Goal: Task Accomplishment & Management: Manage account settings

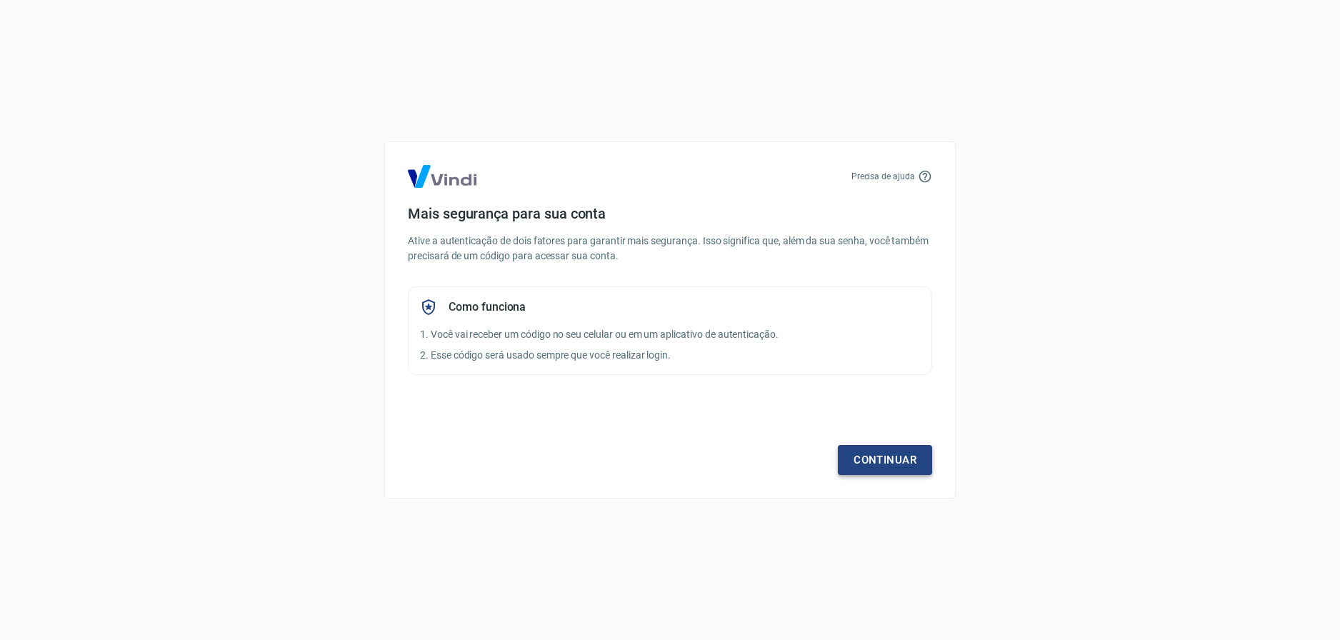
click at [855, 460] on link "Continuar" at bounding box center [885, 460] width 94 height 30
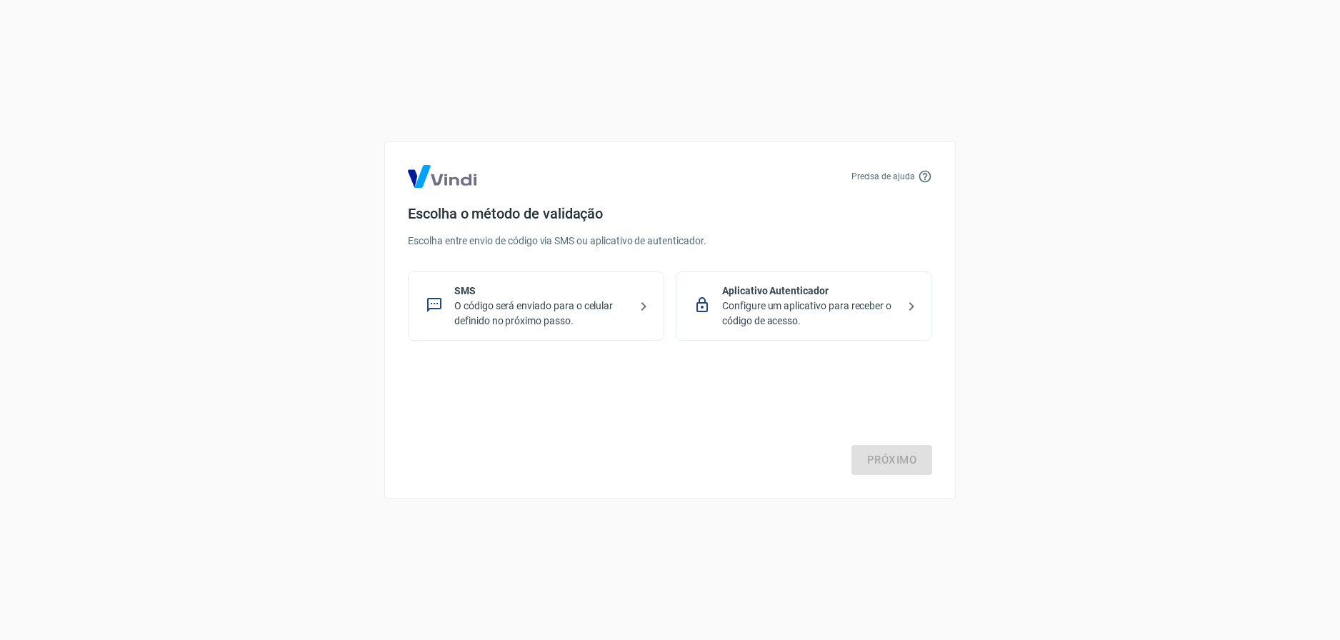
click at [781, 302] on p "Configure um aplicativo para receber o código de acesso." at bounding box center [809, 314] width 175 height 30
click at [893, 463] on link "Próximo" at bounding box center [891, 460] width 81 height 30
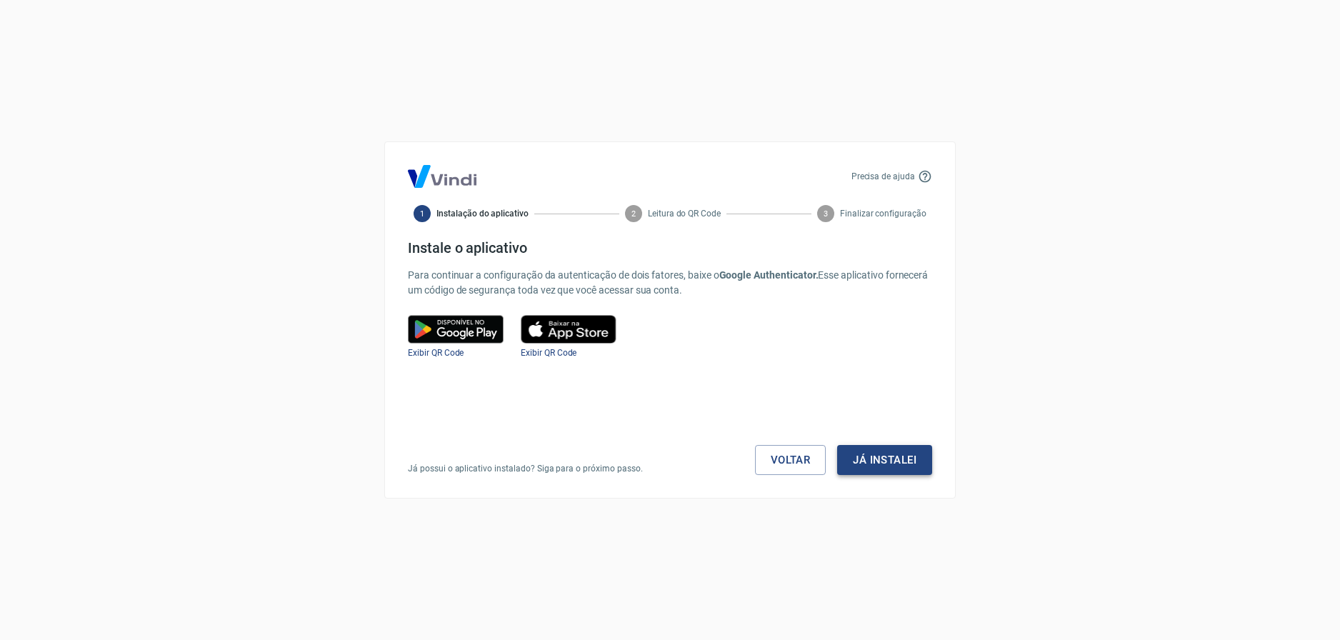
click at [892, 462] on button "Já instalei" at bounding box center [884, 460] width 95 height 30
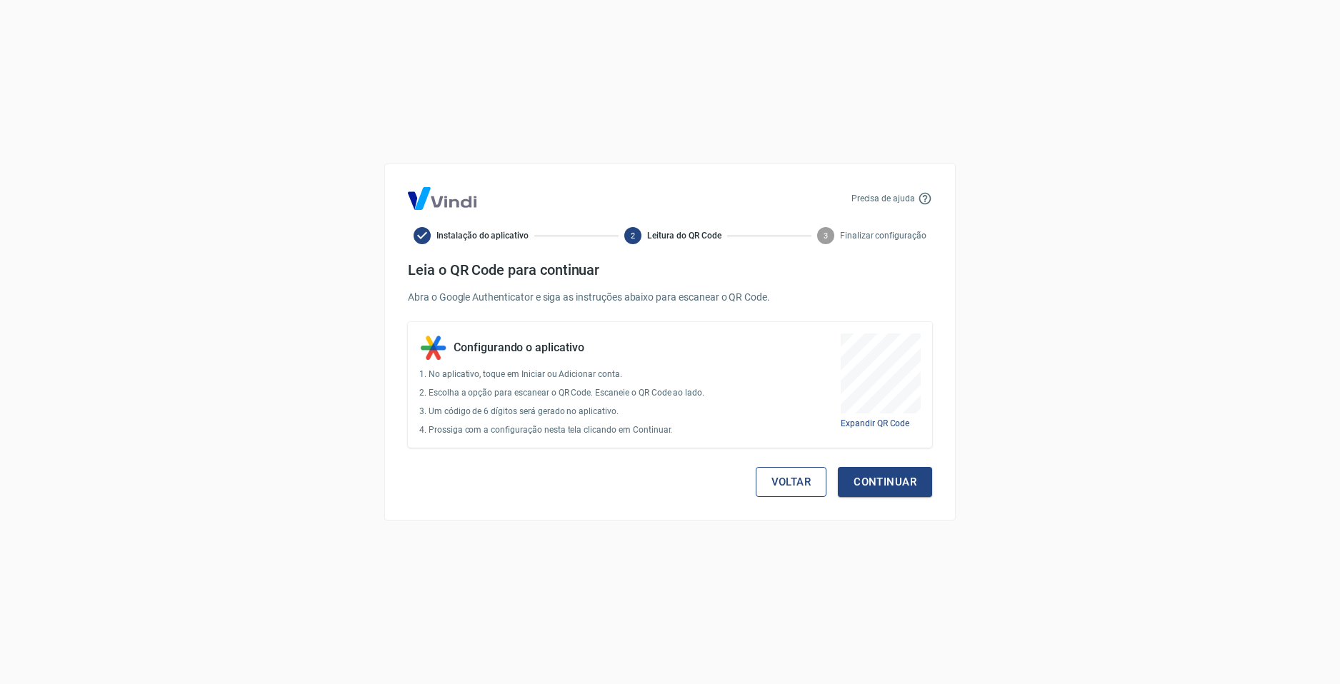
click at [793, 475] on button "Voltar" at bounding box center [791, 482] width 71 height 30
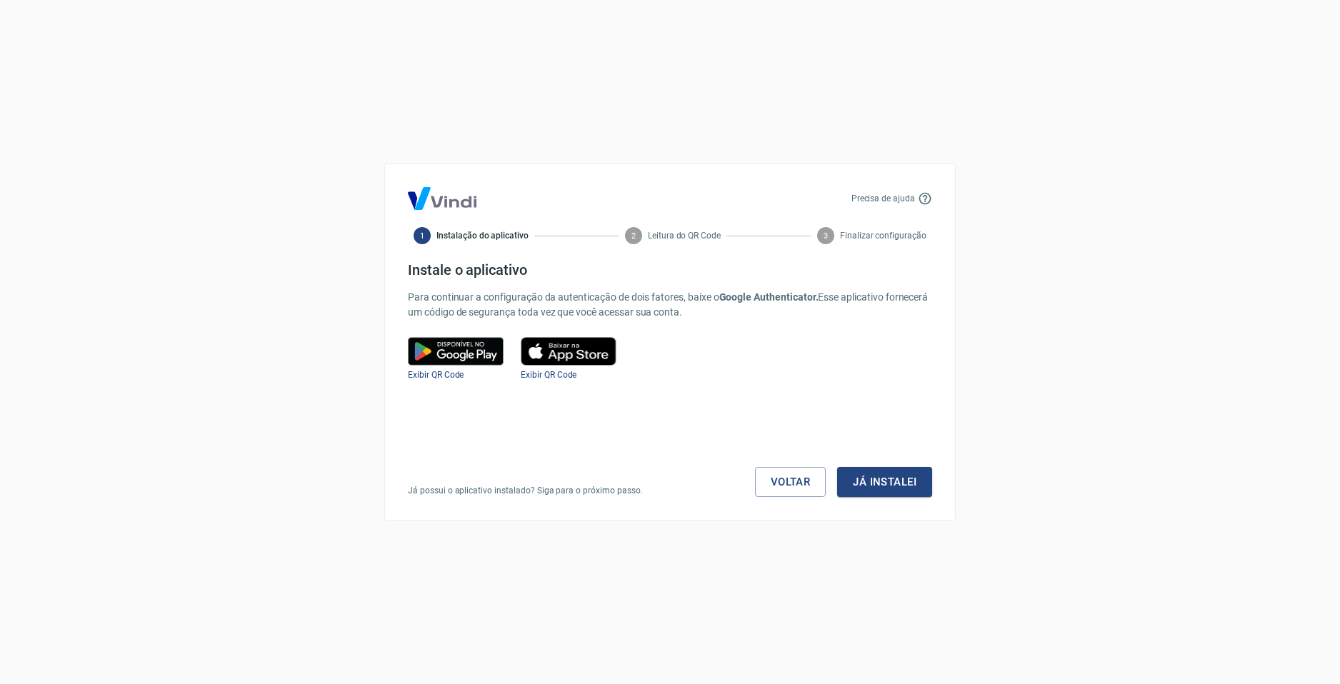
click at [571, 357] on img at bounding box center [569, 351] width 96 height 29
click at [576, 371] on span "Exibir QR Code" at bounding box center [549, 375] width 56 height 10
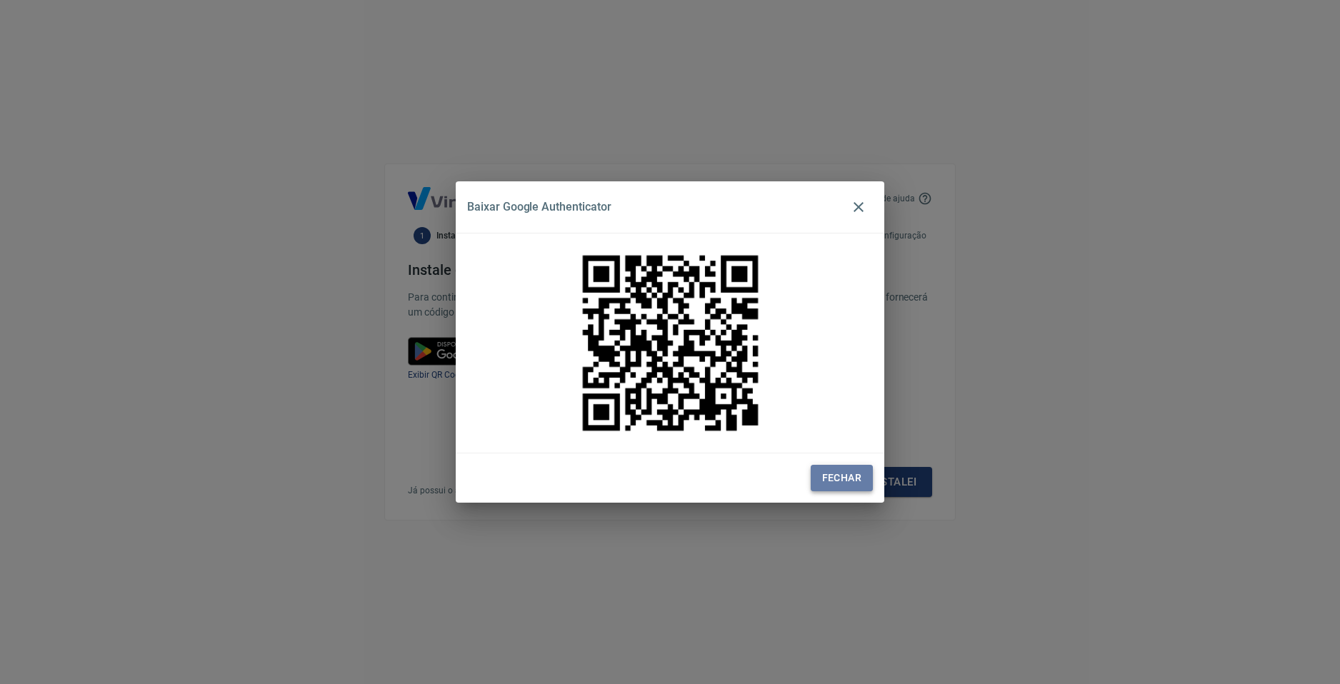
click at [846, 474] on button "Fechar" at bounding box center [842, 478] width 62 height 26
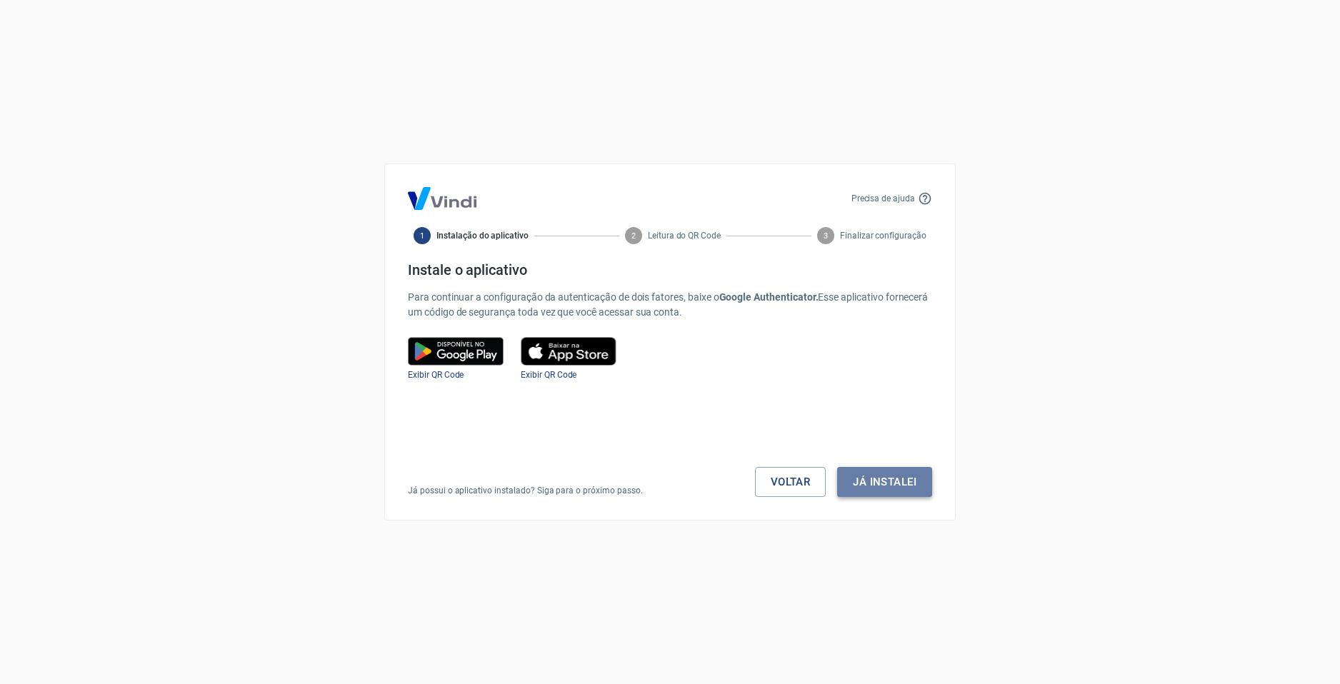
click at [863, 480] on button "Já instalei" at bounding box center [884, 482] width 95 height 30
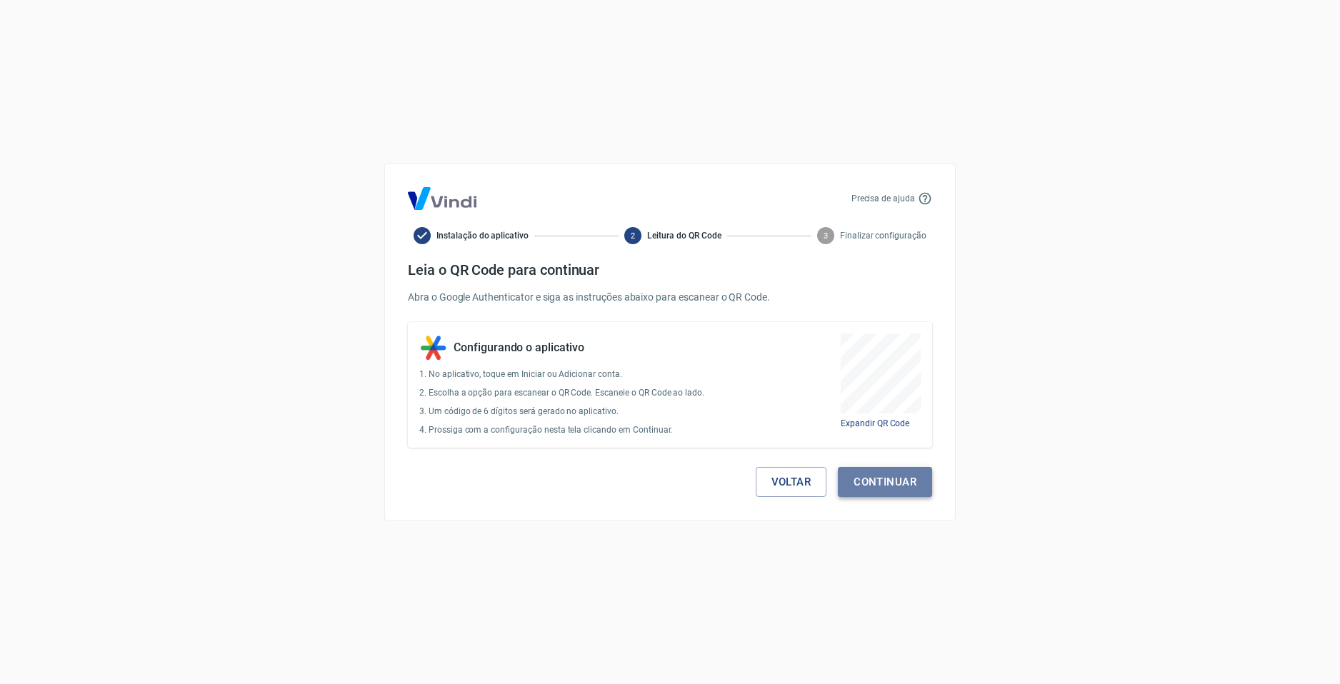
click at [896, 493] on button "Continuar" at bounding box center [885, 482] width 94 height 30
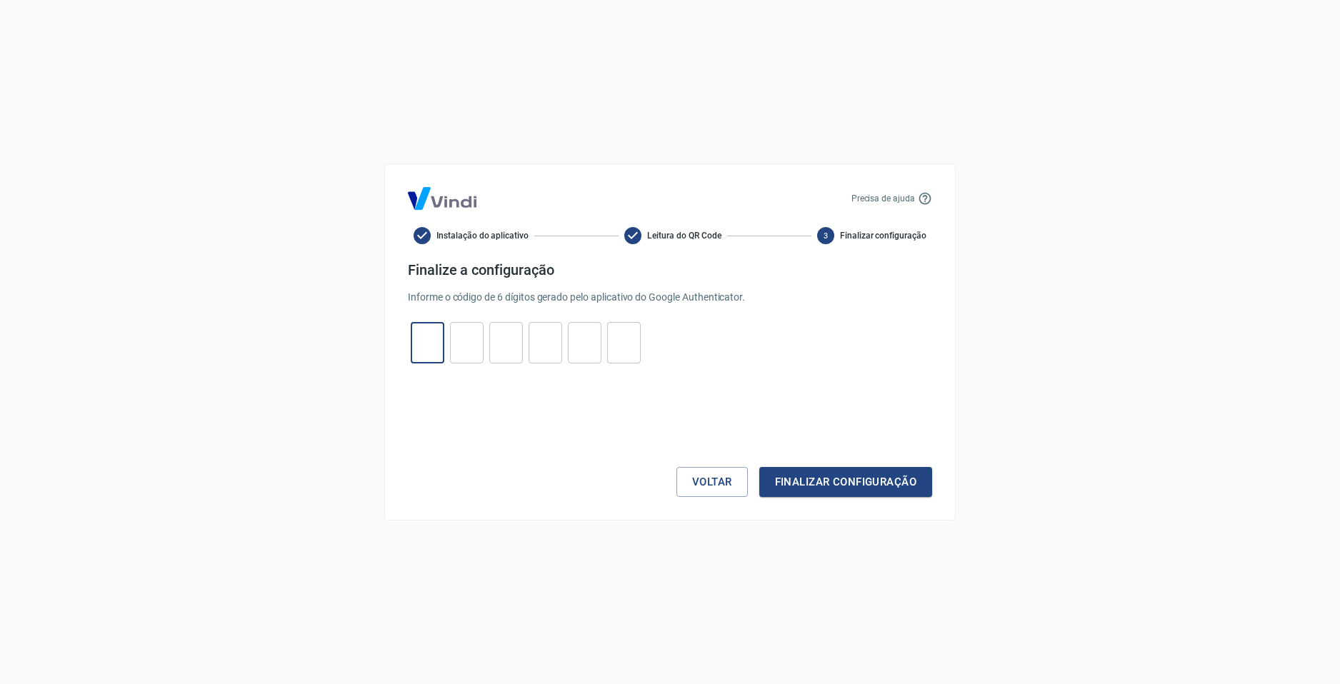
click at [427, 331] on input "tel" at bounding box center [428, 343] width 34 height 31
type input "7"
type input "0"
type input "8"
type input "0"
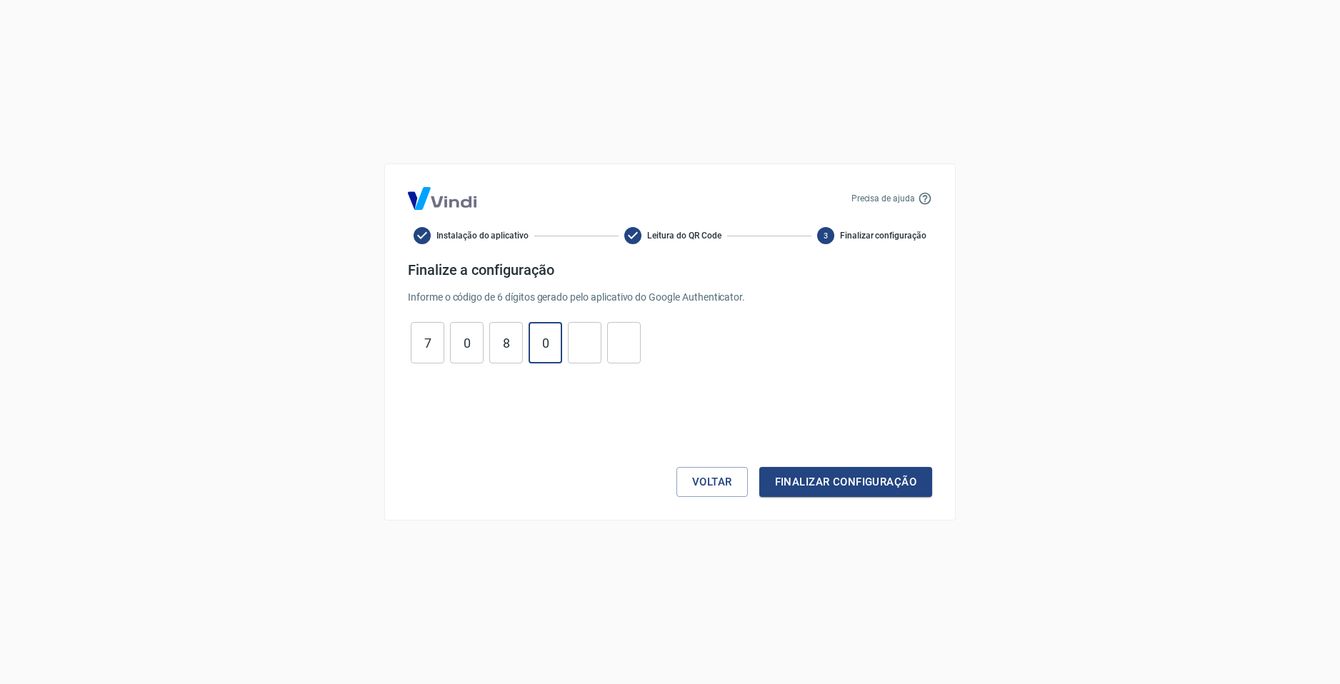
type input "2"
click at [858, 476] on button "Finalizar configuração" at bounding box center [845, 482] width 173 height 30
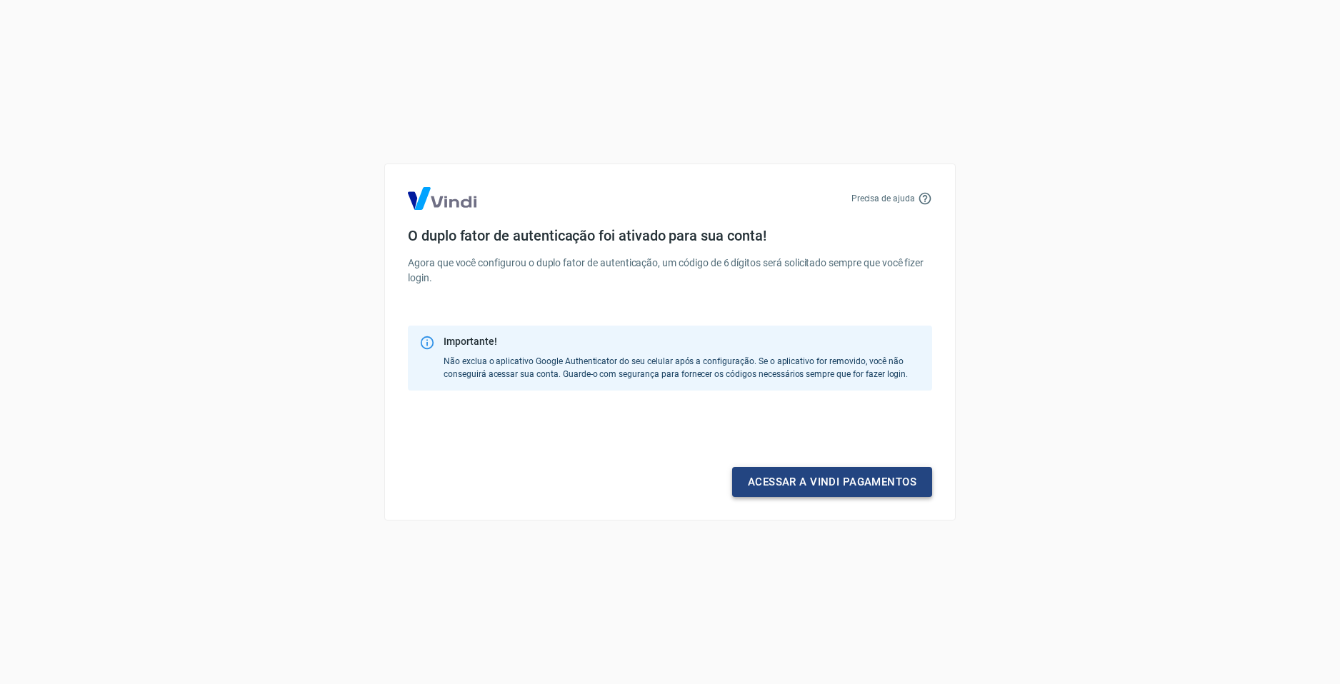
click at [781, 478] on link "Acessar a Vindi pagamentos" at bounding box center [832, 482] width 200 height 30
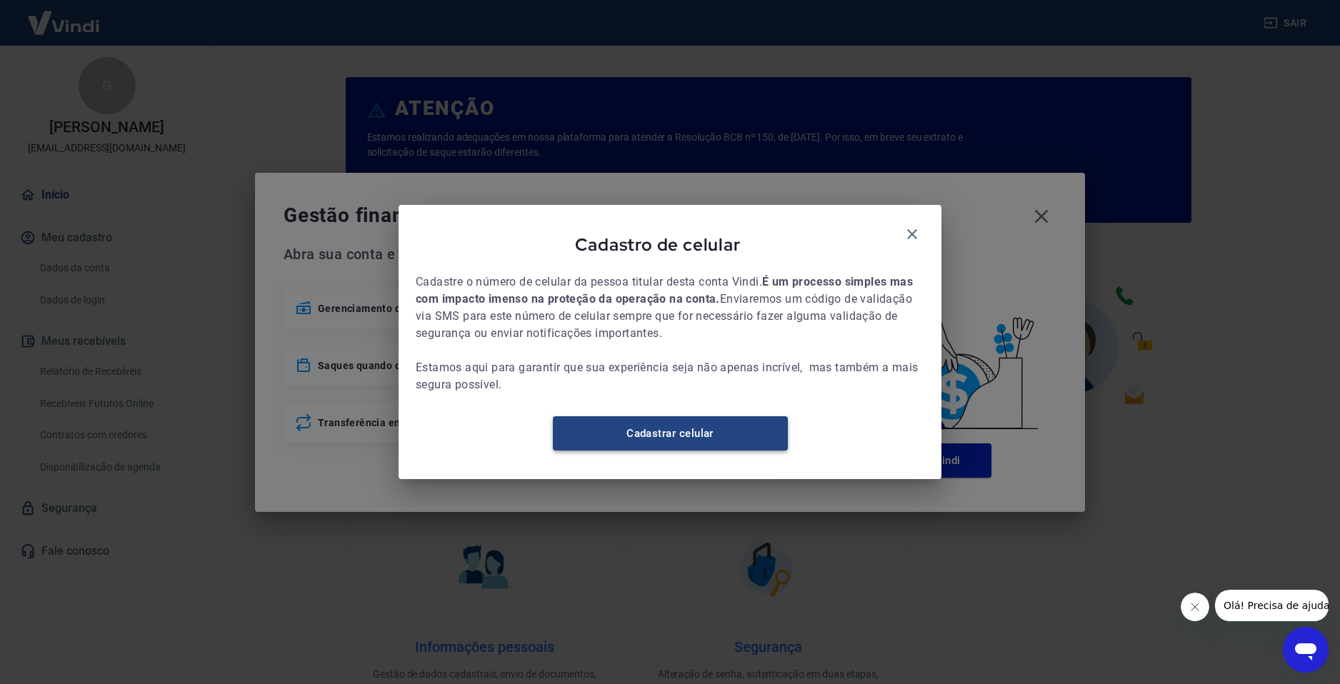
click at [693, 446] on link "Cadastrar celular" at bounding box center [670, 433] width 235 height 34
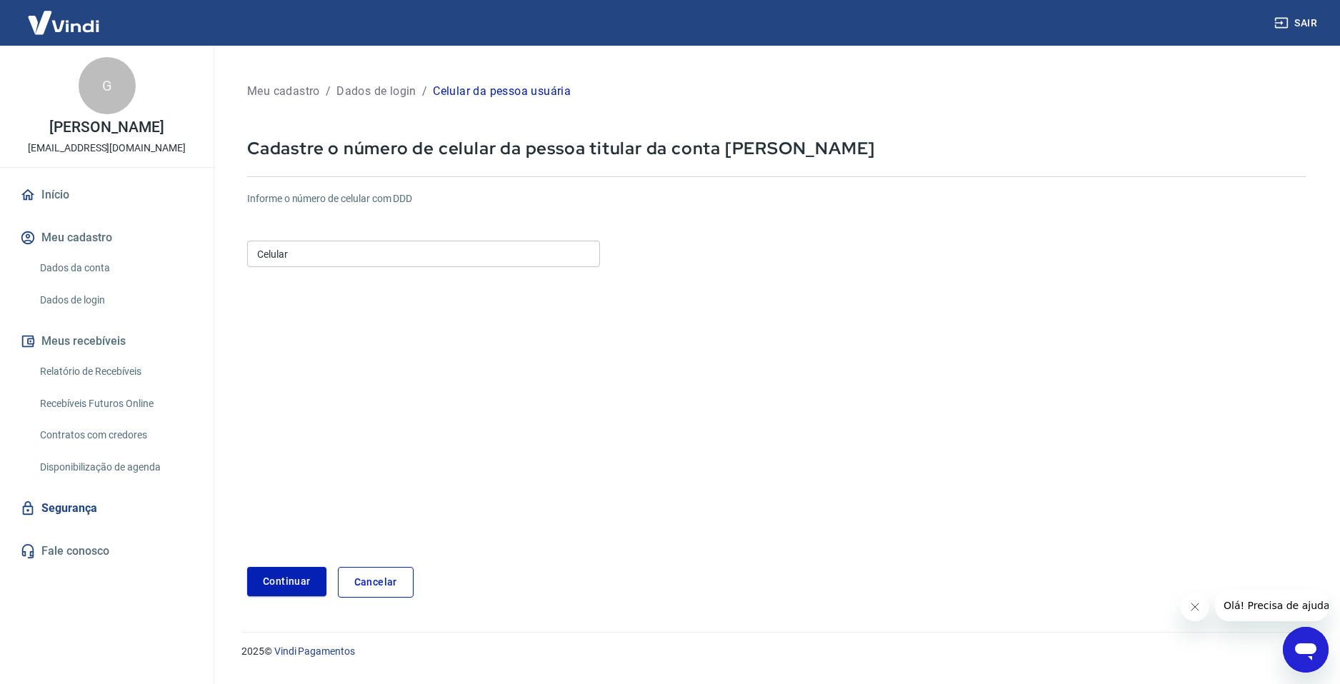
click at [37, 13] on img at bounding box center [63, 23] width 93 height 44
